Goal: Task Accomplishment & Management: Use online tool/utility

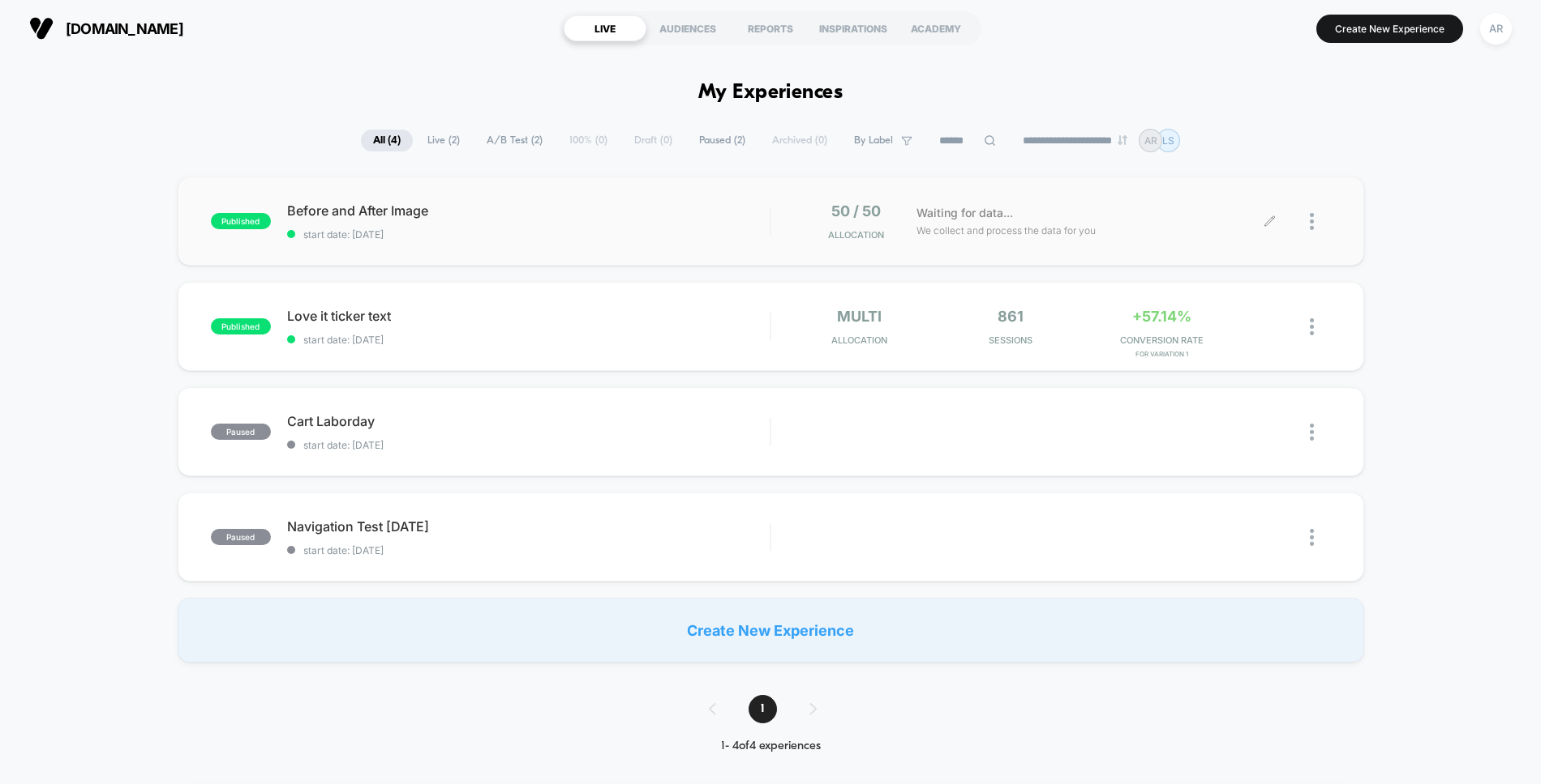
click at [1103, 207] on div "Waiting for data... We collect and process the data for you" at bounding box center [1089, 222] width 362 height 39
drag, startPoint x: 1115, startPoint y: 176, endPoint x: 1156, endPoint y: 190, distance: 43.3
click at [1156, 190] on div "published Before and After Image start date: 9/13/2025 50 / 50 Allocation Waiti…" at bounding box center [770, 221] width 1186 height 90
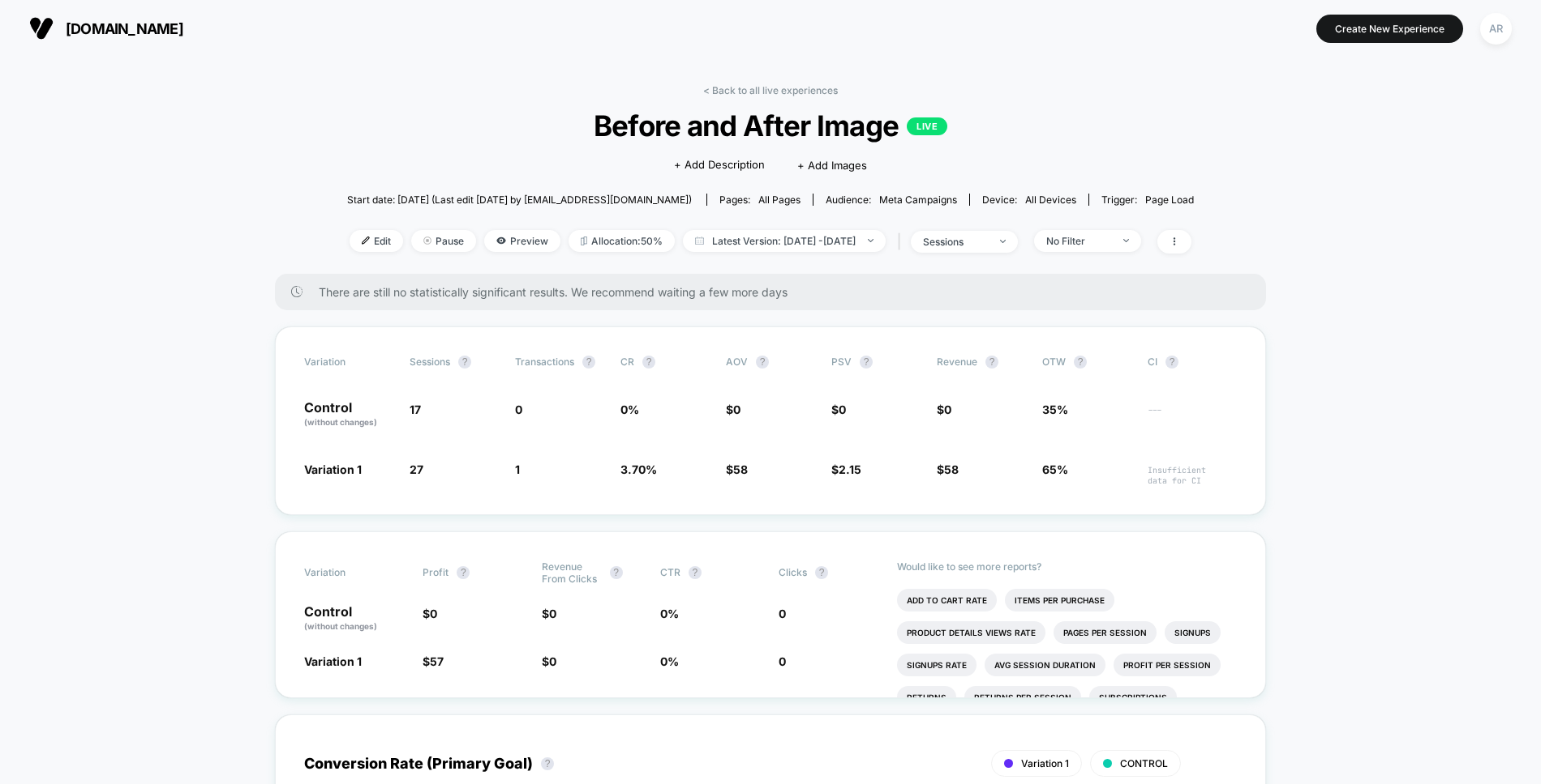
click at [890, 198] on span "Meta campaigns" at bounding box center [917, 199] width 78 height 13
click at [902, 197] on span "Meta campaigns" at bounding box center [917, 199] width 78 height 13
click at [902, 199] on span "Meta campaigns" at bounding box center [917, 199] width 78 height 13
click at [931, 194] on span "Meta campaigns" at bounding box center [917, 199] width 78 height 13
click at [846, 244] on span "Latest Version: Sep 13, 2025 - Sep 16, 2025" at bounding box center [784, 241] width 202 height 22
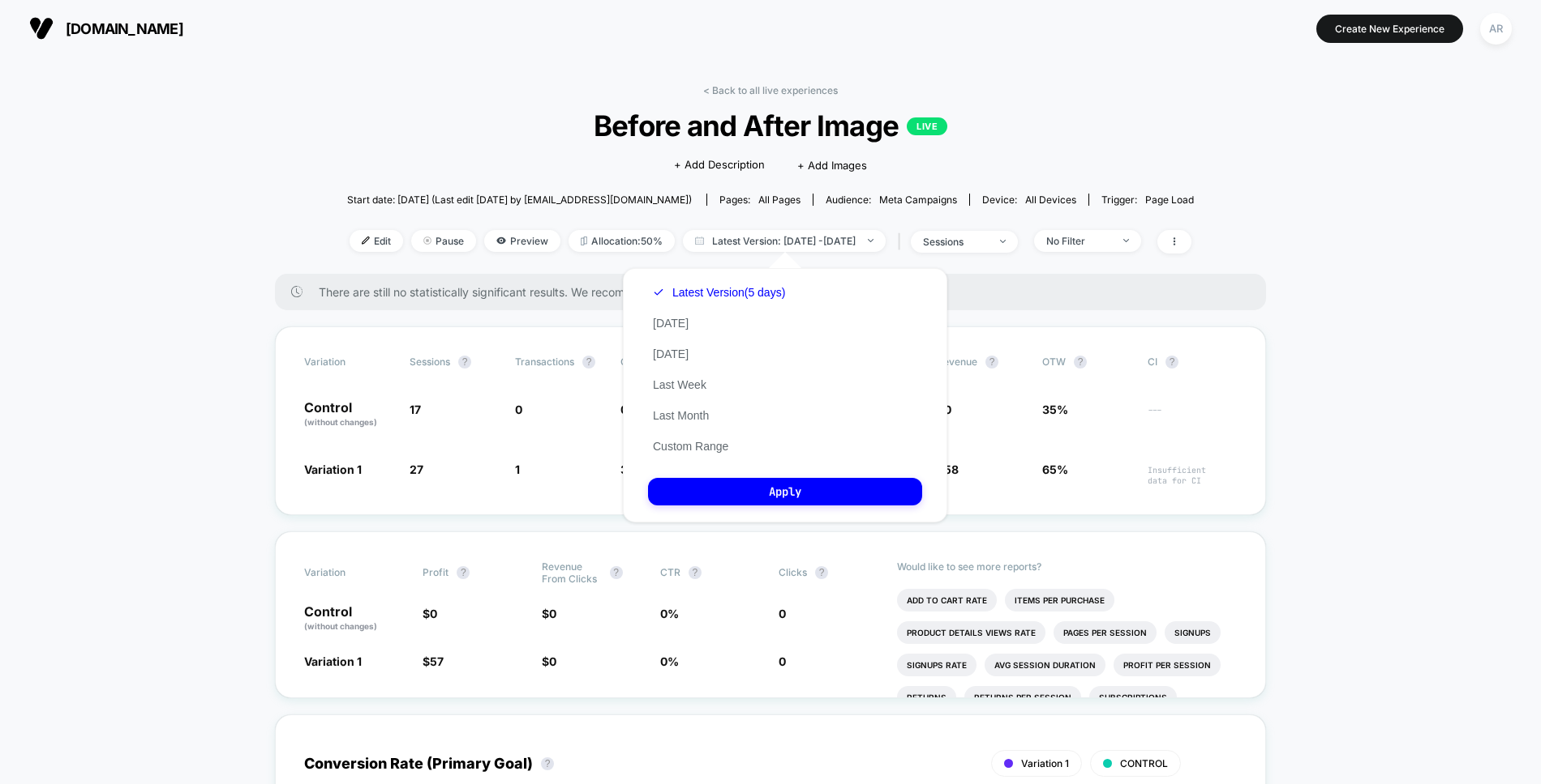
click at [763, 194] on span "all pages" at bounding box center [780, 199] width 42 height 13
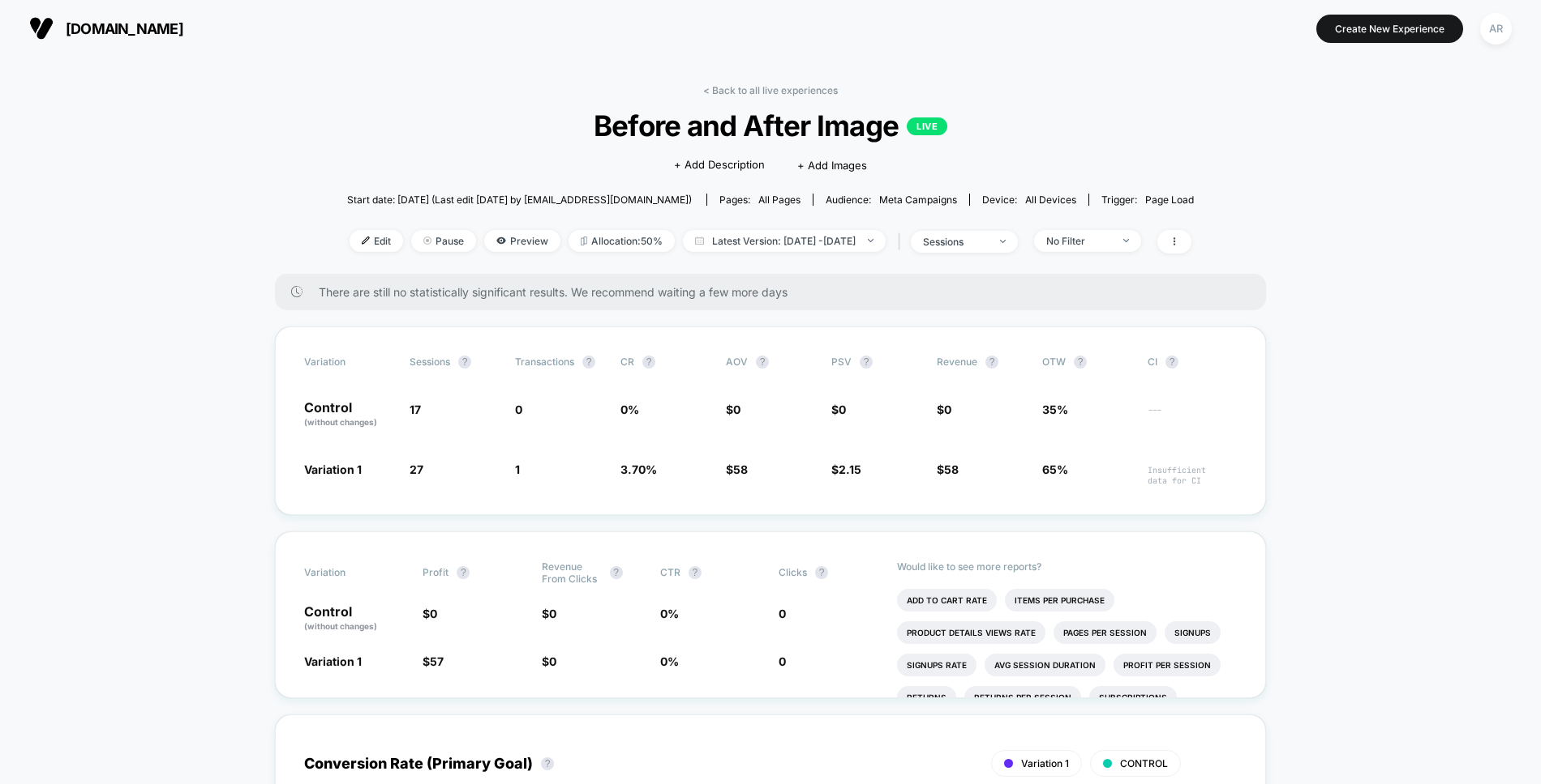
click at [765, 198] on span "all pages" at bounding box center [780, 199] width 42 height 13
click at [923, 194] on span "Meta campaigns" at bounding box center [917, 199] width 78 height 13
click at [361, 241] on img at bounding box center [365, 241] width 8 height 8
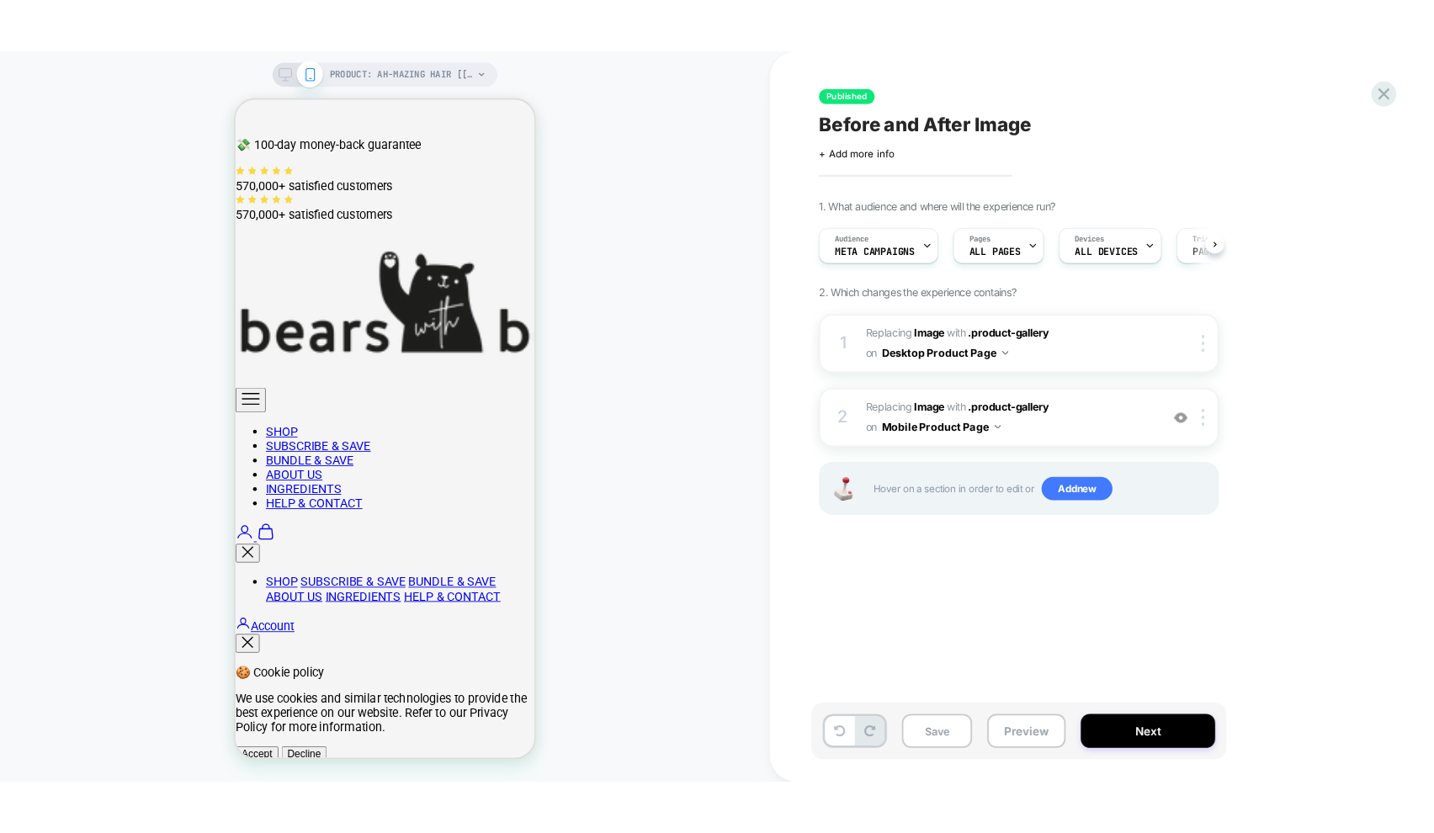
scroll to position [0, 1]
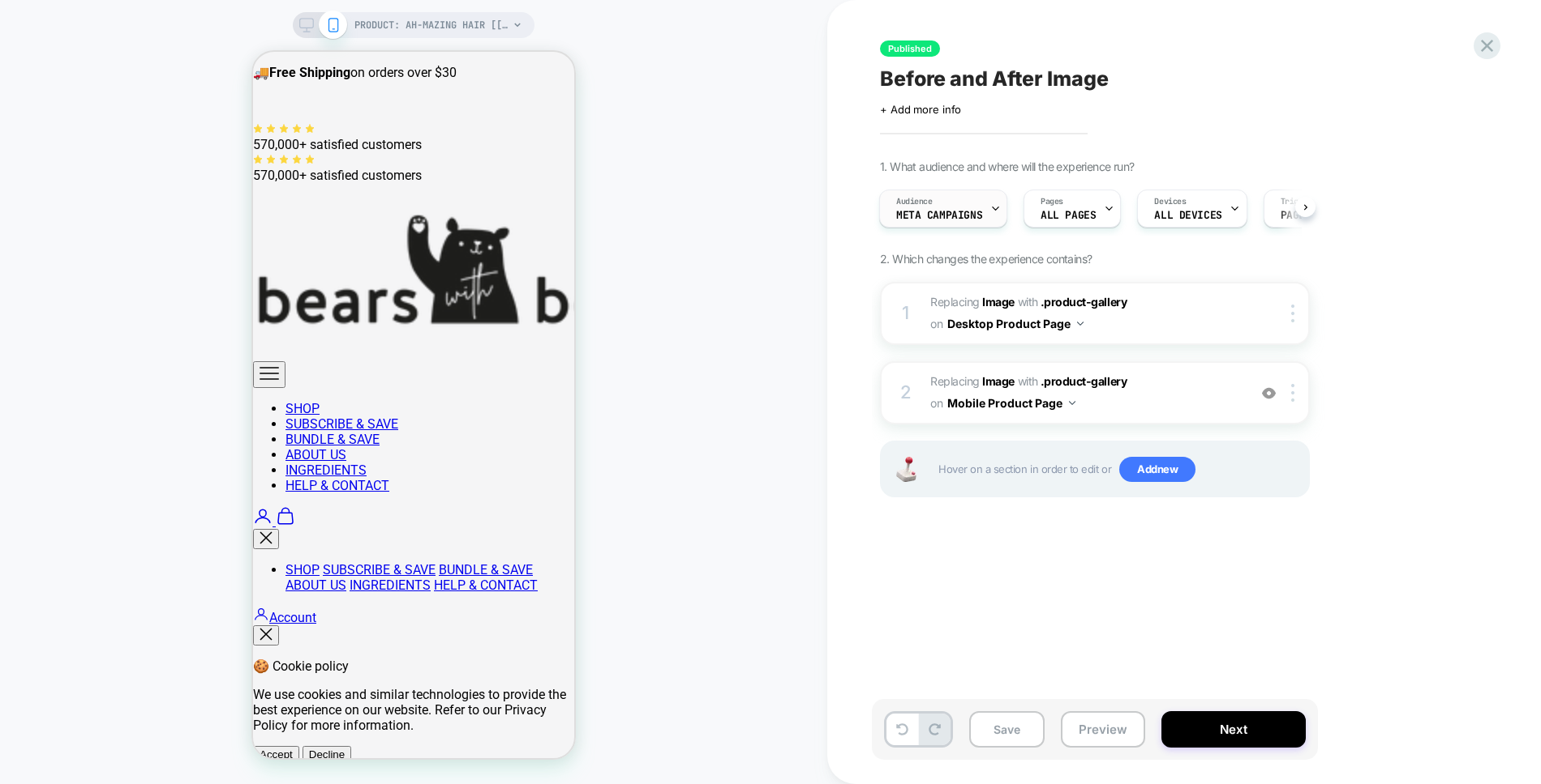
click at [982, 214] on div "Audience Meta campaigns" at bounding box center [939, 209] width 119 height 37
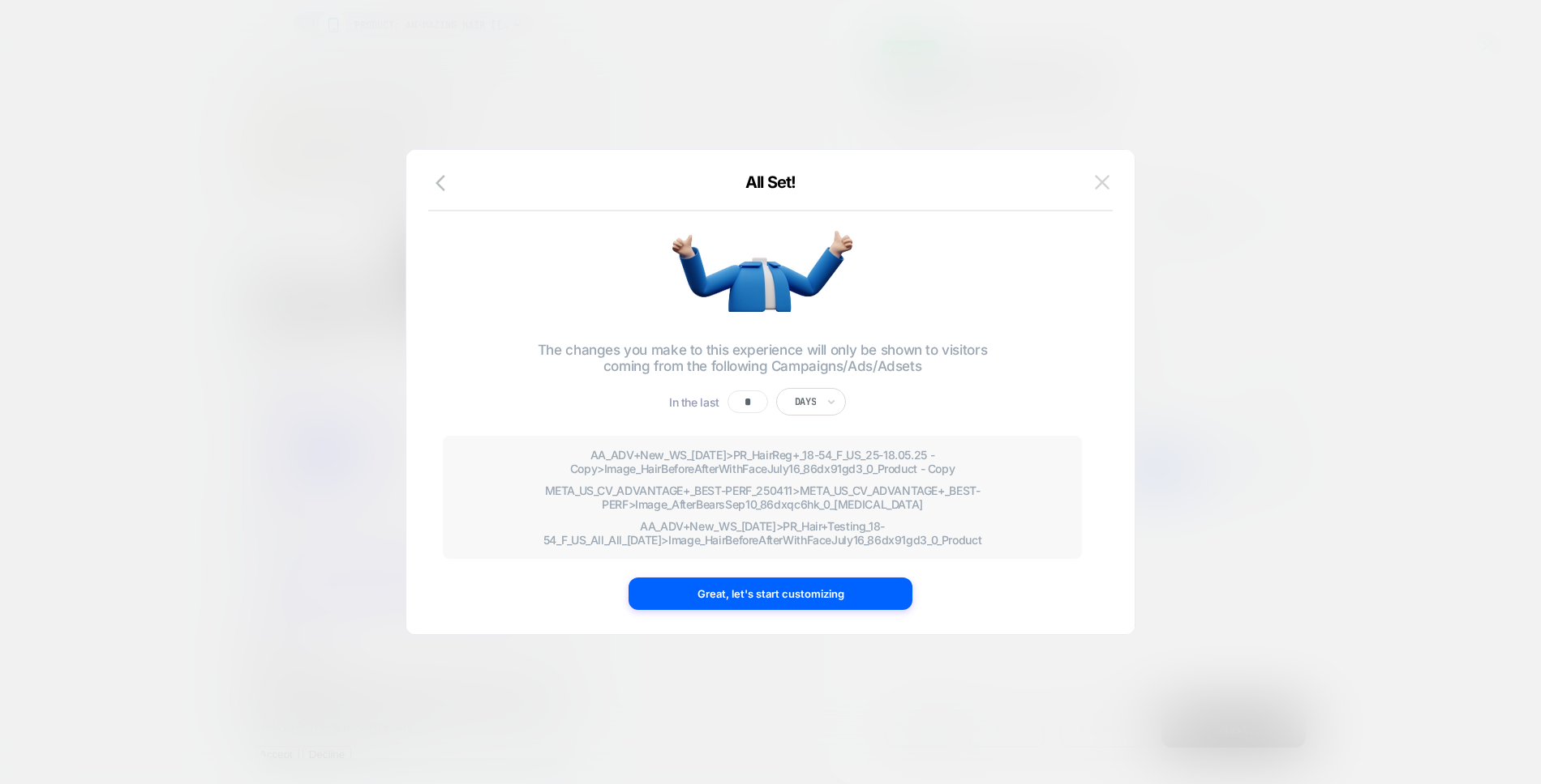
click at [1102, 181] on img at bounding box center [1102, 182] width 14 height 13
